Goal: Navigation & Orientation: Find specific page/section

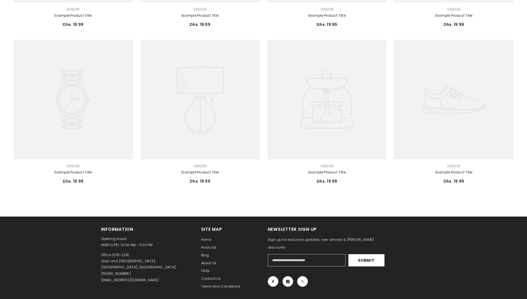
scroll to position [297, 0]
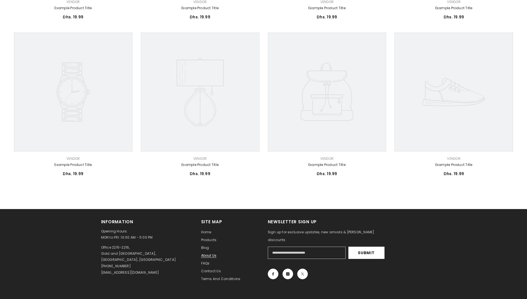
click at [207, 254] on span "About us" at bounding box center [209, 255] width 16 height 5
